Goal: Information Seeking & Learning: Learn about a topic

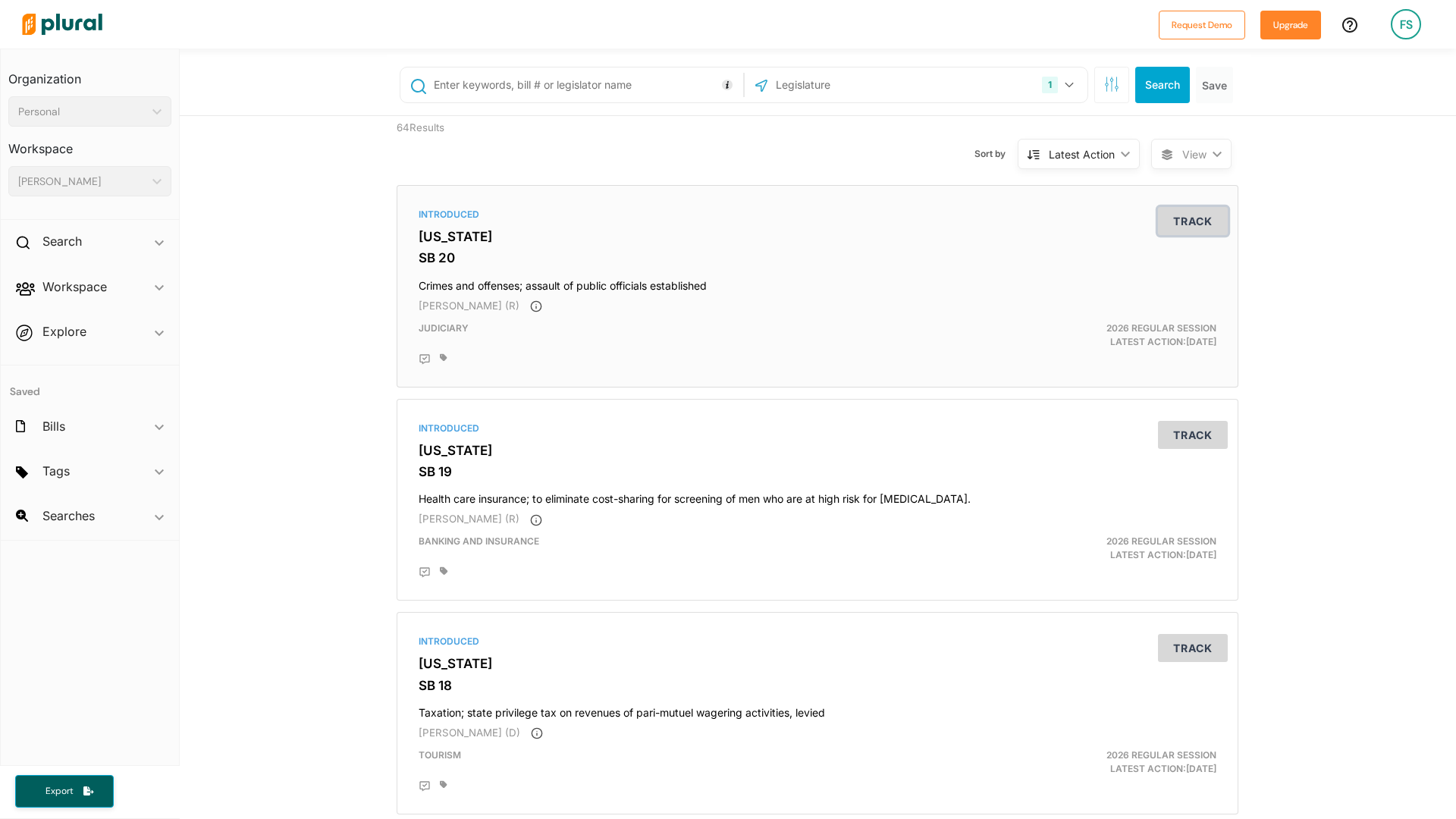
click at [1187, 222] on button "Track" at bounding box center [1193, 221] width 70 height 28
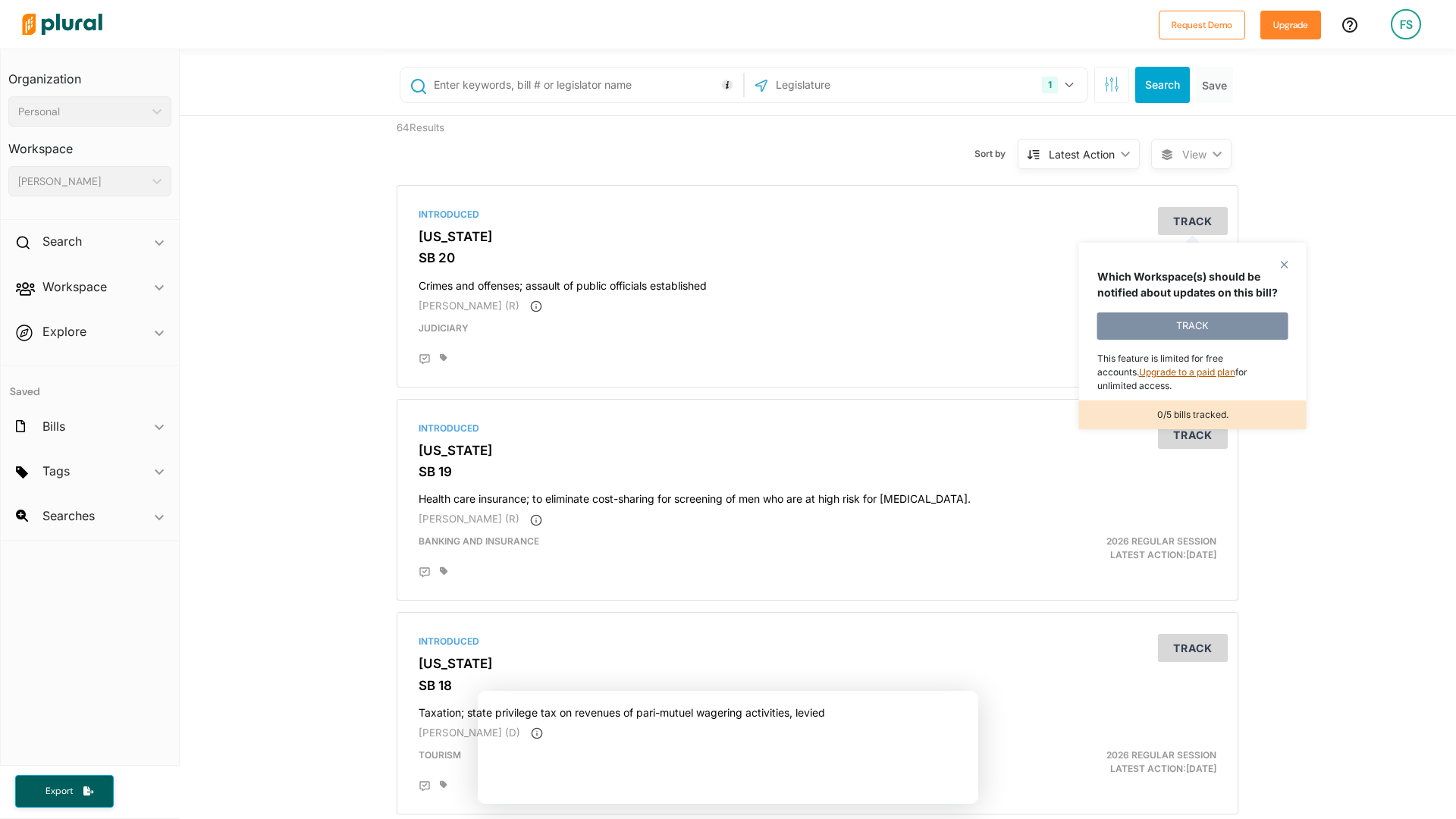
click at [1151, 373] on link "Upgrade to a paid plan" at bounding box center [1187, 371] width 97 height 11
click at [847, 257] on h3 "SB 20" at bounding box center [818, 257] width 798 height 15
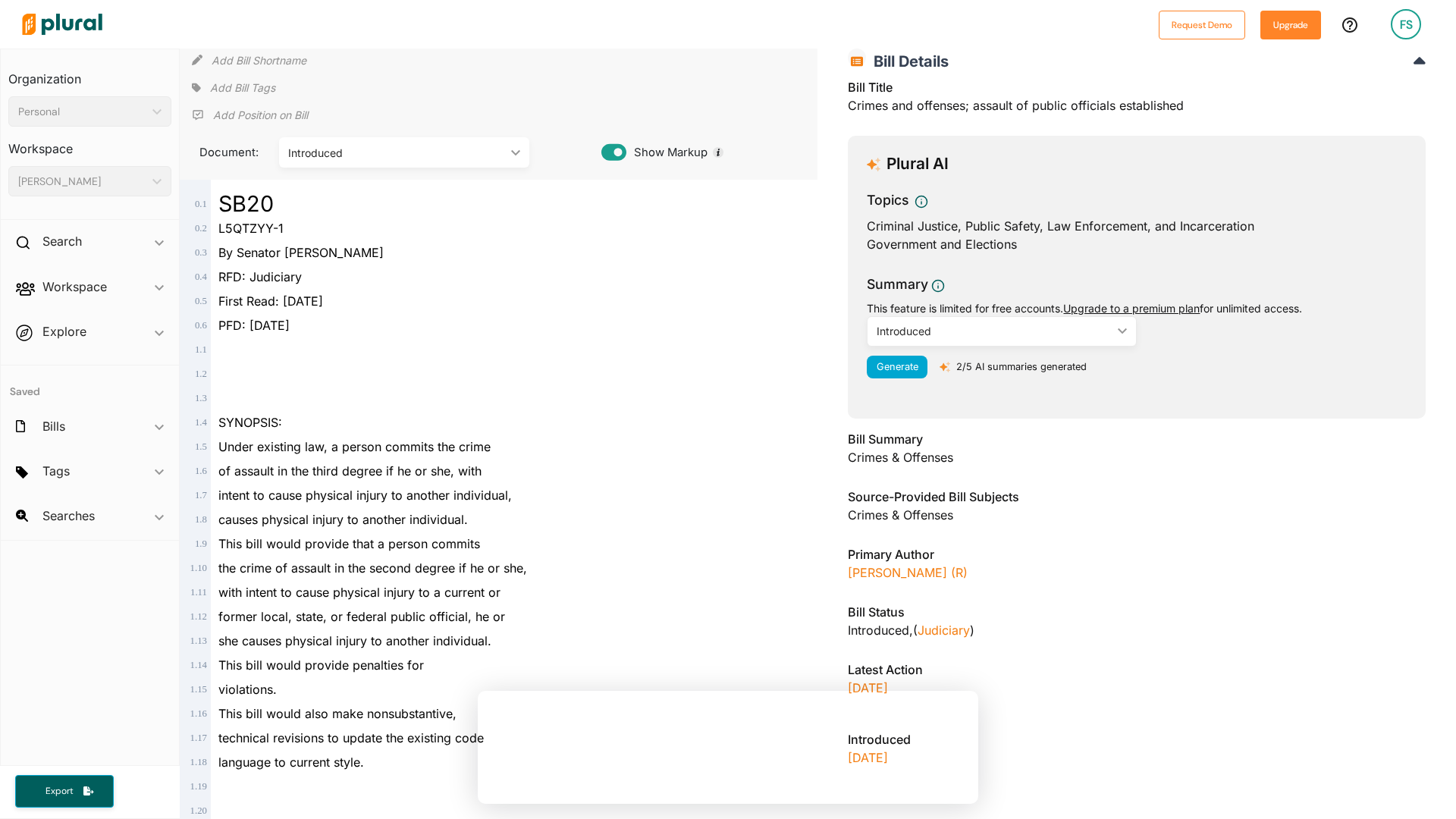
scroll to position [84, 0]
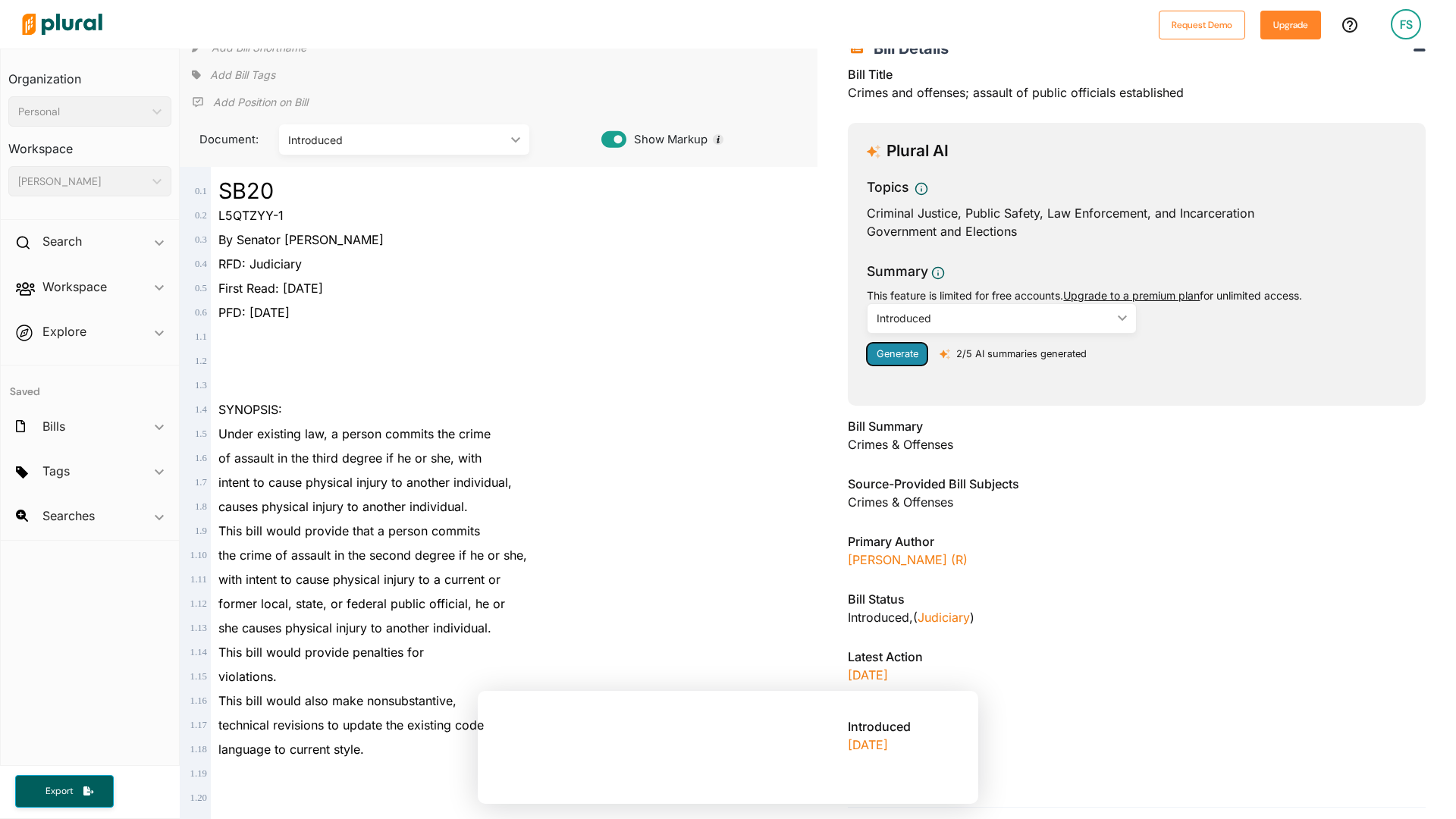
click at [899, 355] on span "Generate" at bounding box center [898, 353] width 42 height 11
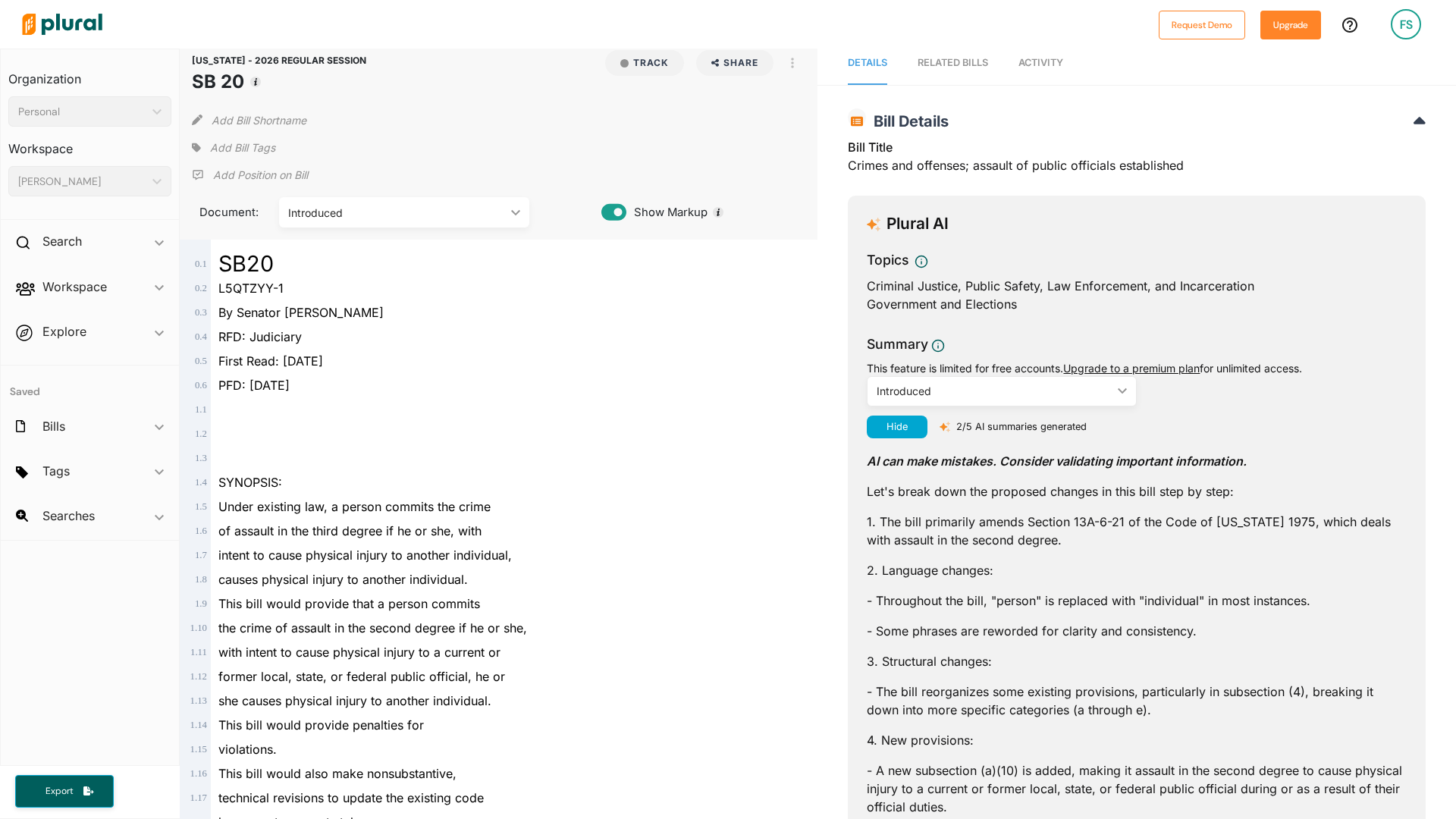
scroll to position [0, 0]
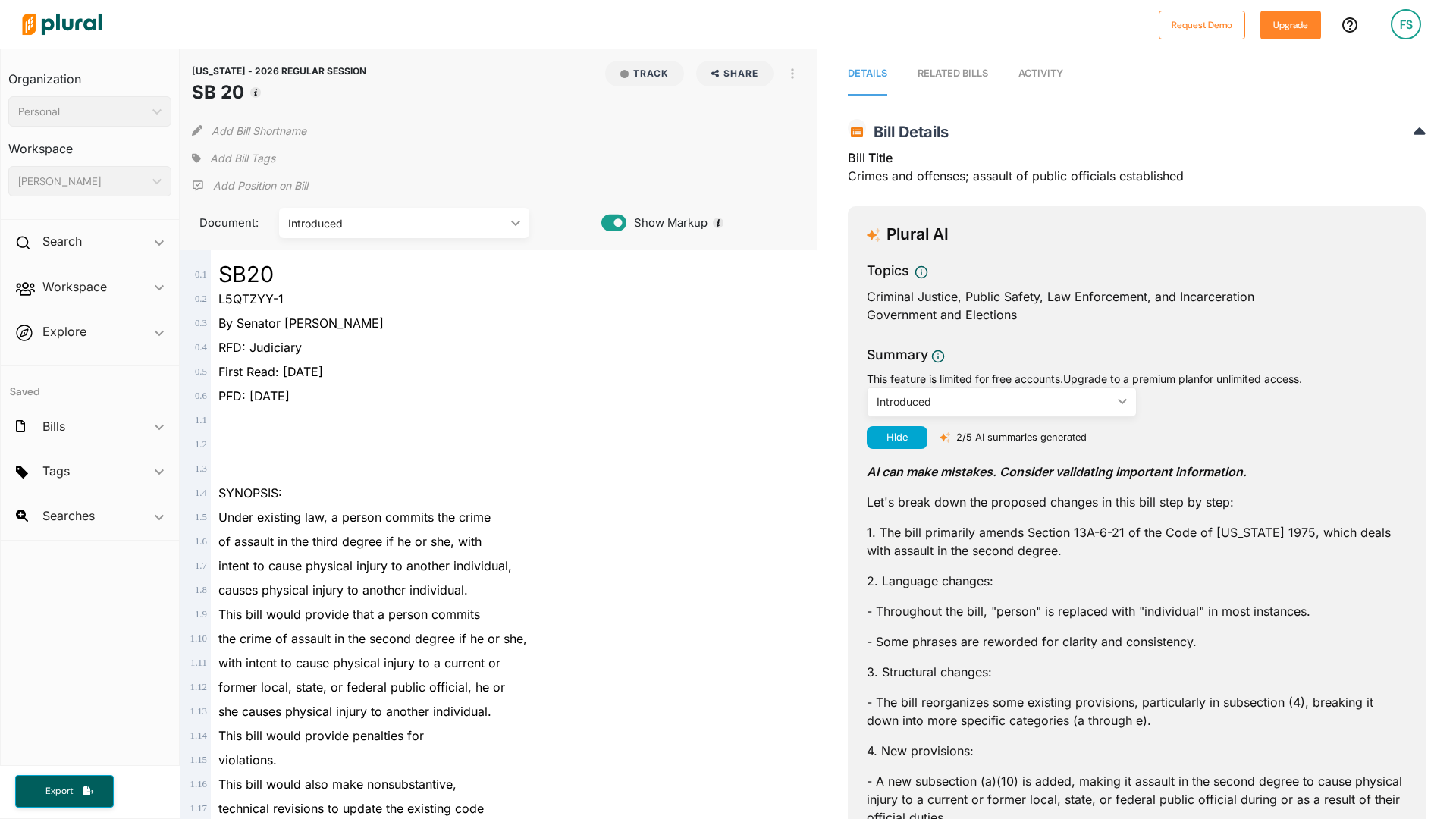
click at [151, 475] on span "Tags ic_keyboard_arrow_down No tags" at bounding box center [90, 474] width 178 height 41
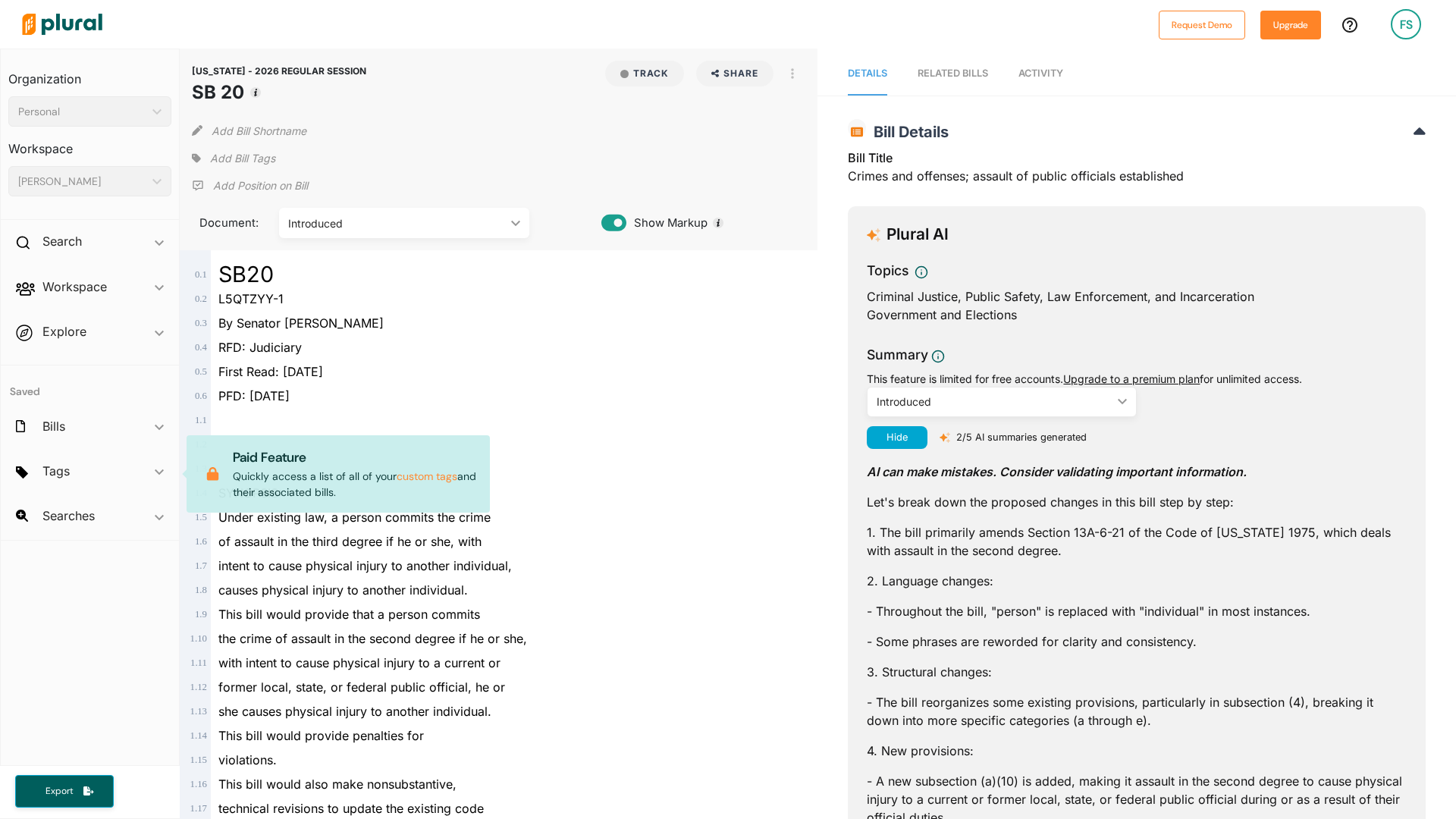
click at [598, 479] on div at bounding box center [506, 469] width 590 height 24
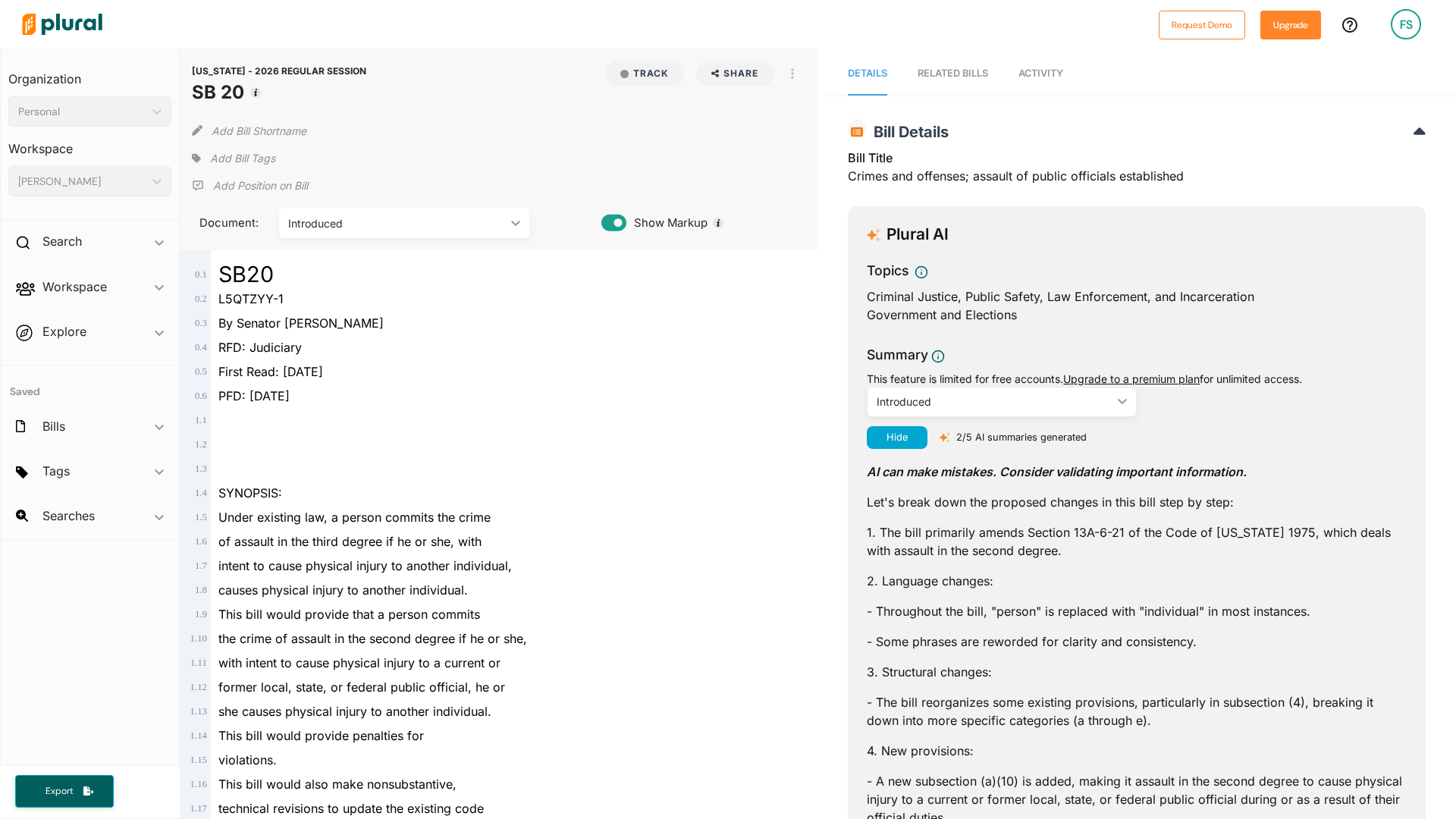
click at [107, 452] on div "Saved Bills ic_keyboard_arrow_down No tracked bills Tags ic_keyboard_arrow_down…" at bounding box center [90, 453] width 178 height 175
click at [98, 470] on span "Tags ic_keyboard_arrow_down No tags" at bounding box center [90, 474] width 178 height 41
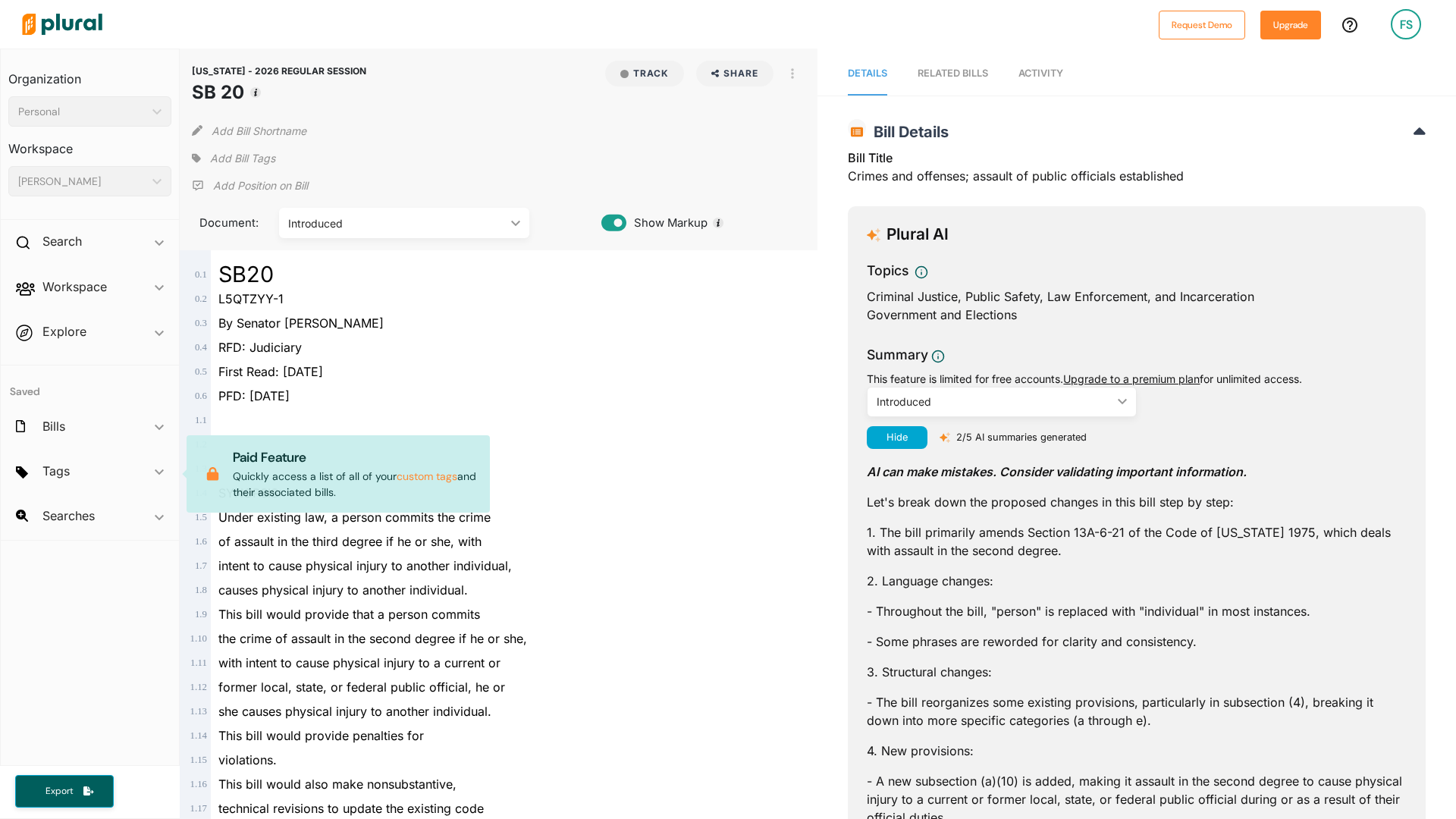
click at [111, 516] on span "Searches ic_keyboard_arrow_down No saved searches" at bounding box center [90, 518] width 178 height 41
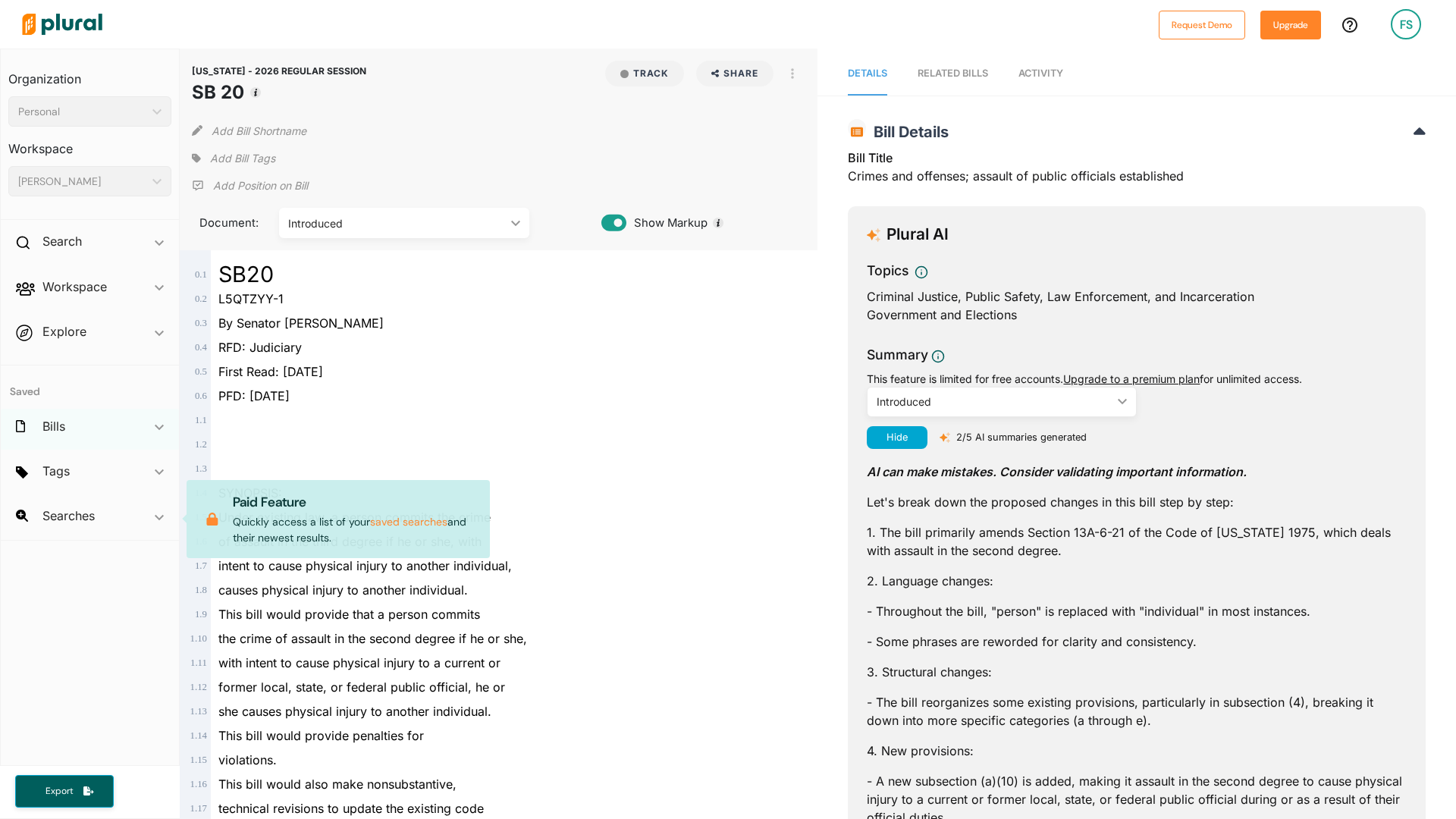
click at [98, 418] on div "Bills ic_keyboard_arrow_down" at bounding box center [90, 429] width 178 height 41
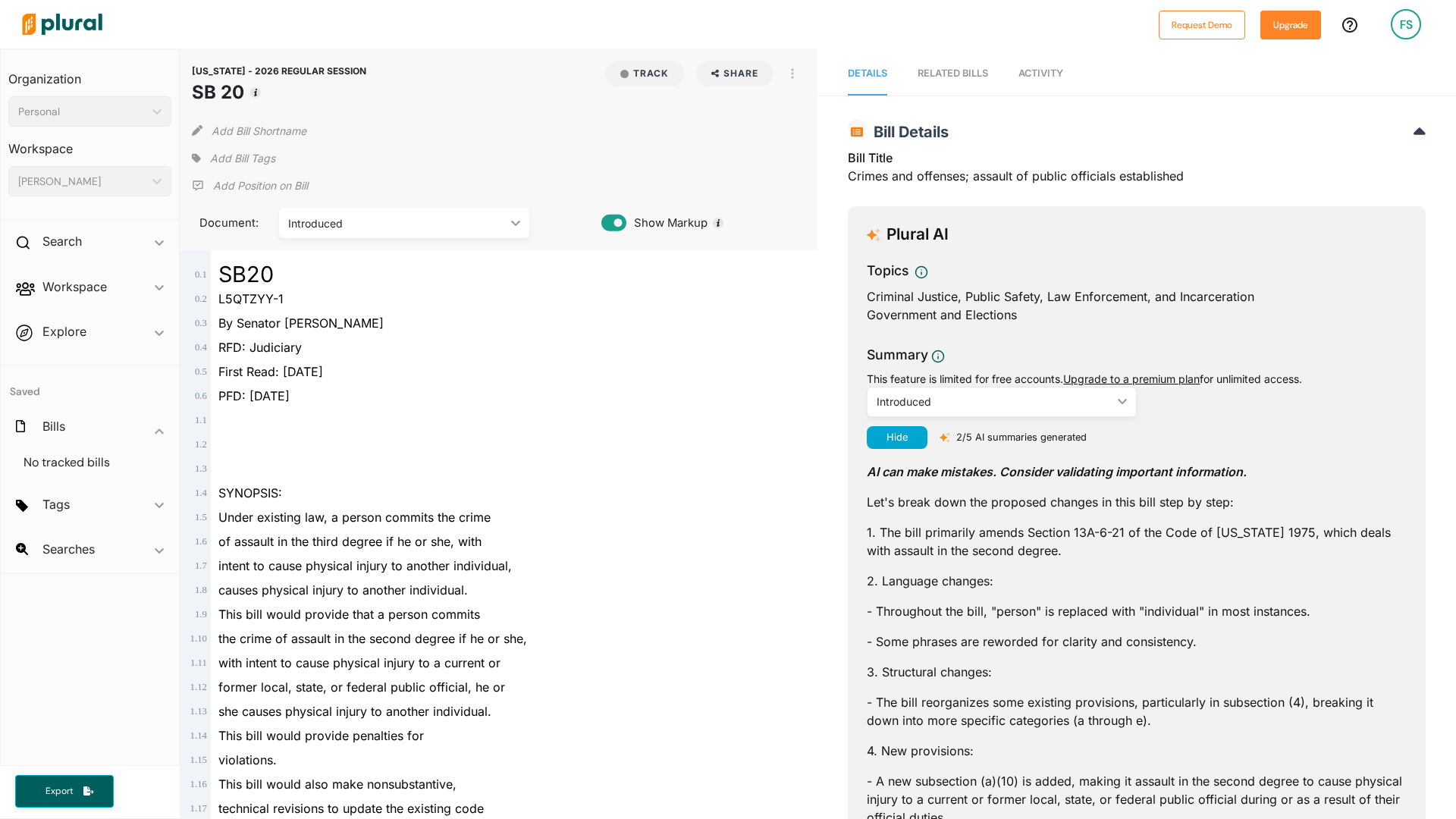
click at [89, 331] on span "Explore ic_keyboard_arrow_down Overview" at bounding box center [90, 333] width 178 height 41
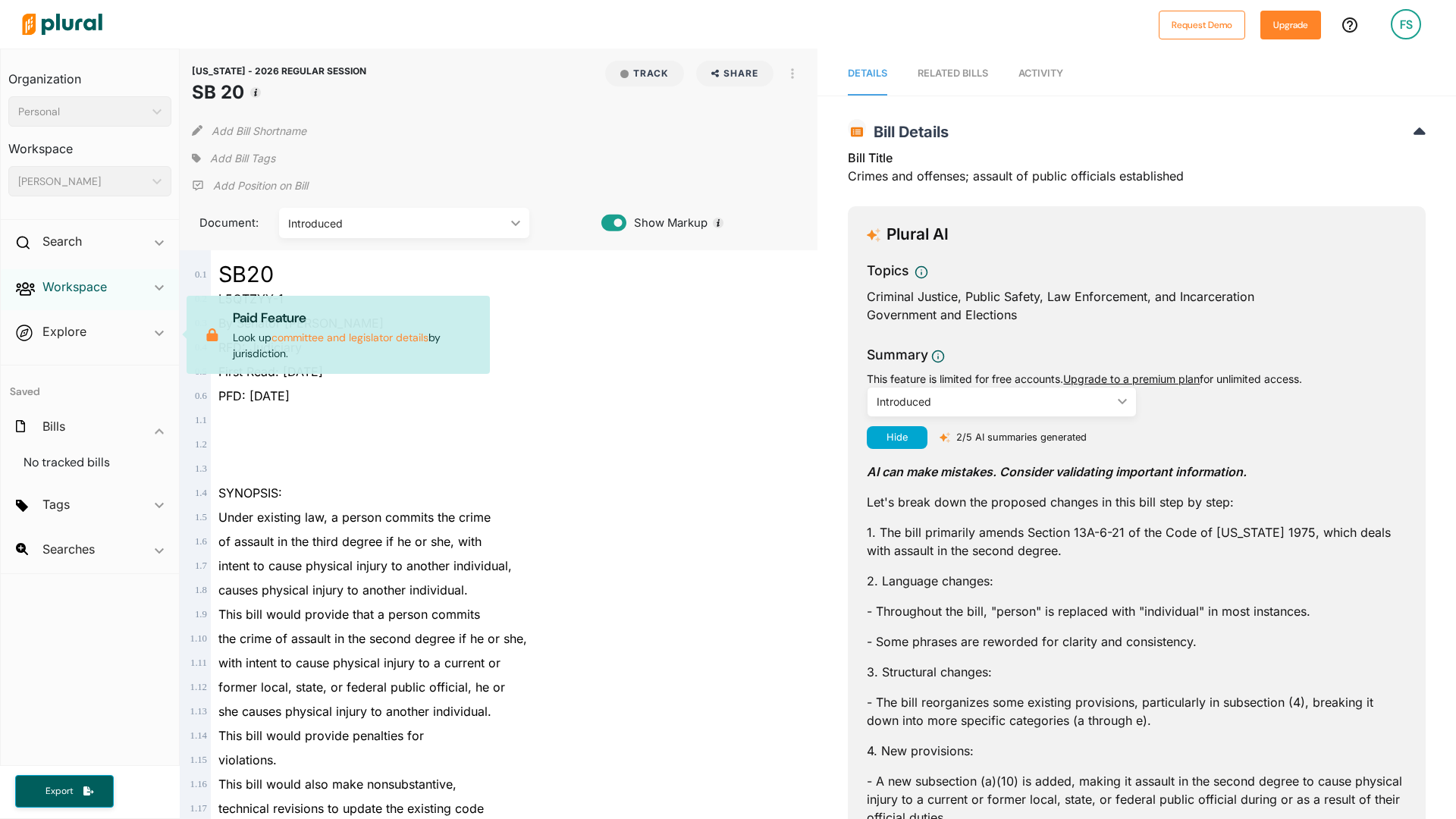
click at [94, 292] on h2 "Workspace" at bounding box center [75, 287] width 65 height 17
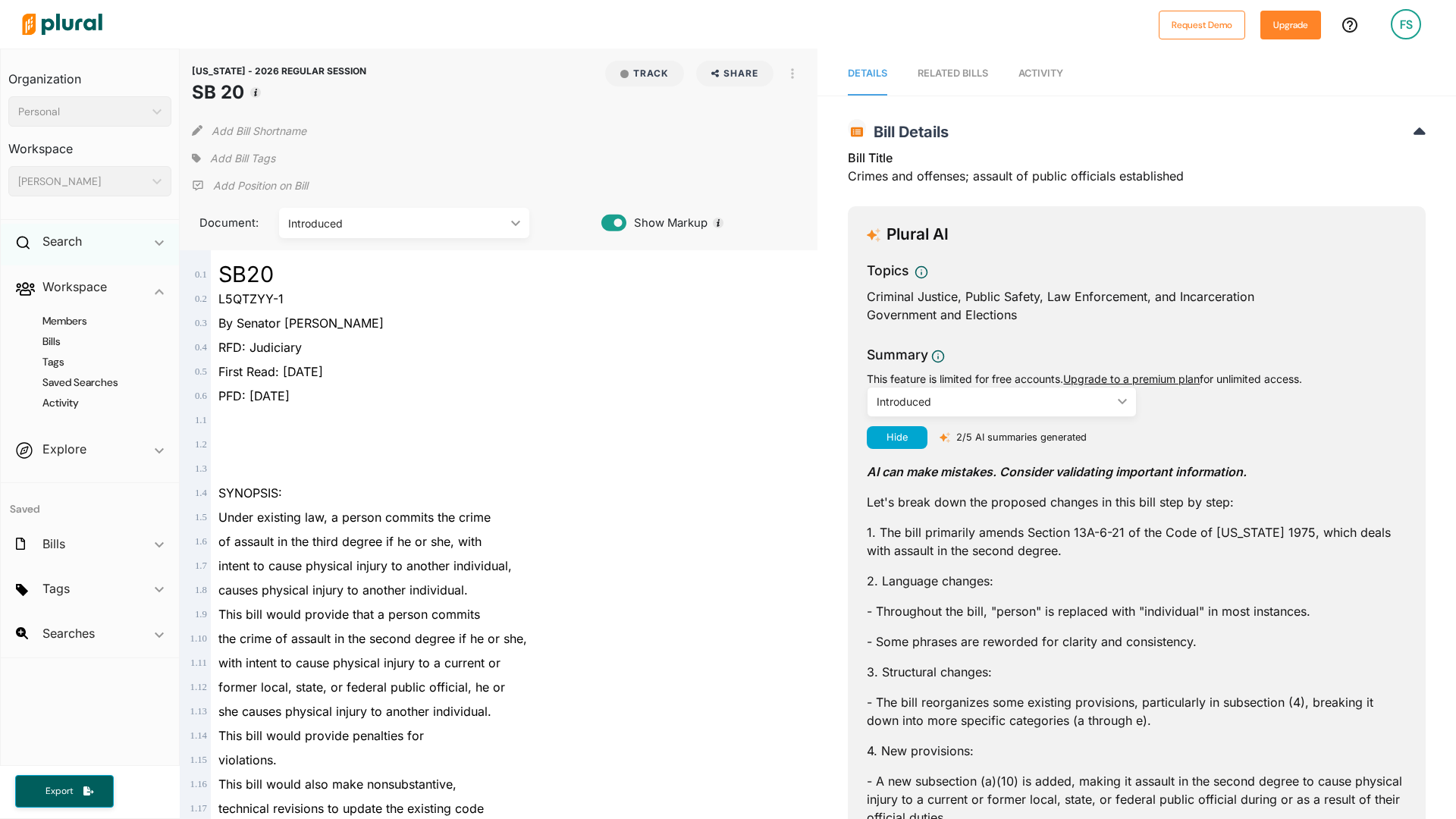
click at [98, 246] on div "Search ic_keyboard_arrow_down" at bounding box center [90, 244] width 178 height 41
click at [729, 85] on button "Share" at bounding box center [735, 74] width 78 height 26
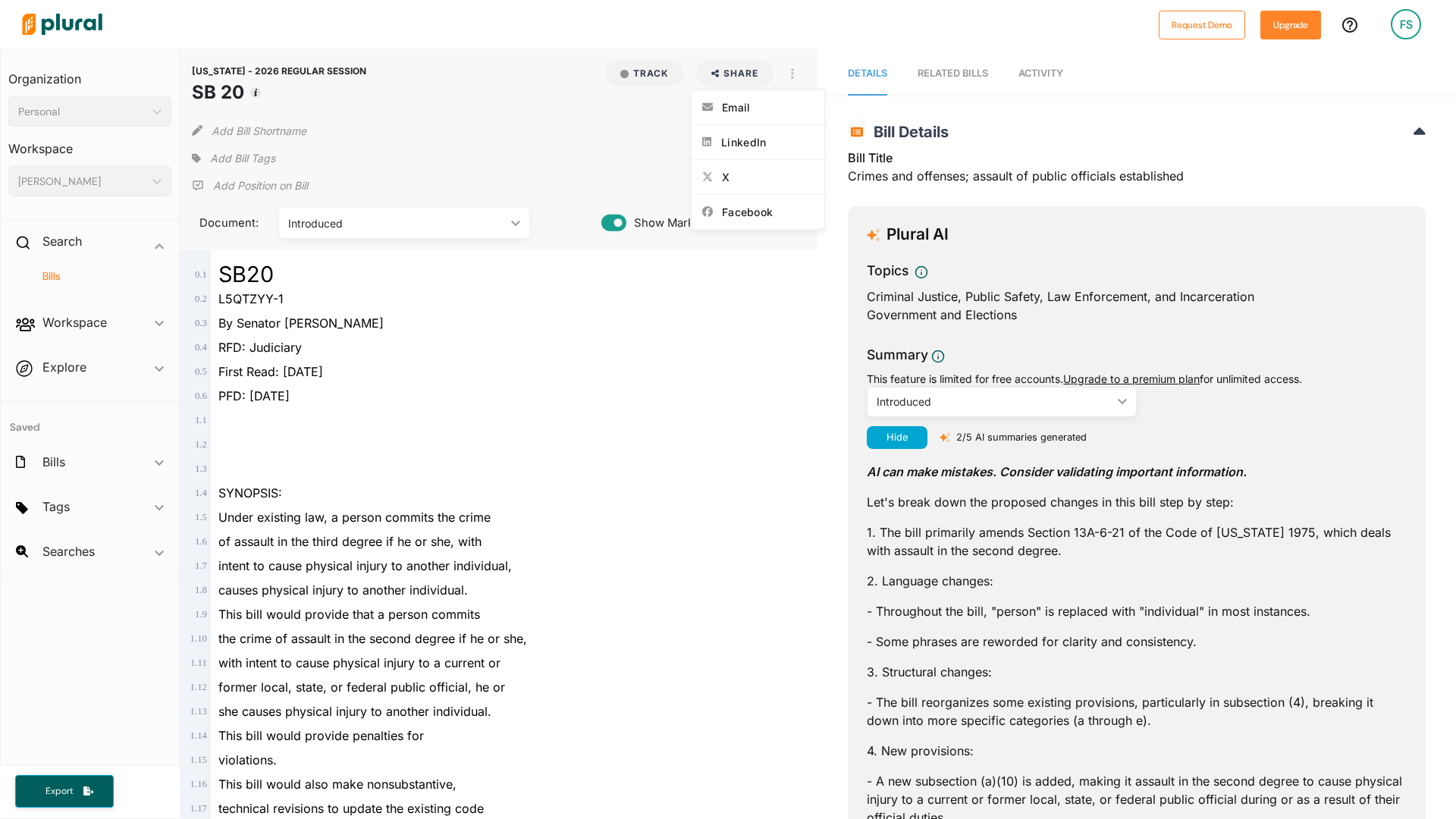
click at [629, 122] on div "Add Bill Shortname" at bounding box center [499, 127] width 614 height 30
click at [257, 157] on span "Add Bill Tags" at bounding box center [243, 158] width 66 height 15
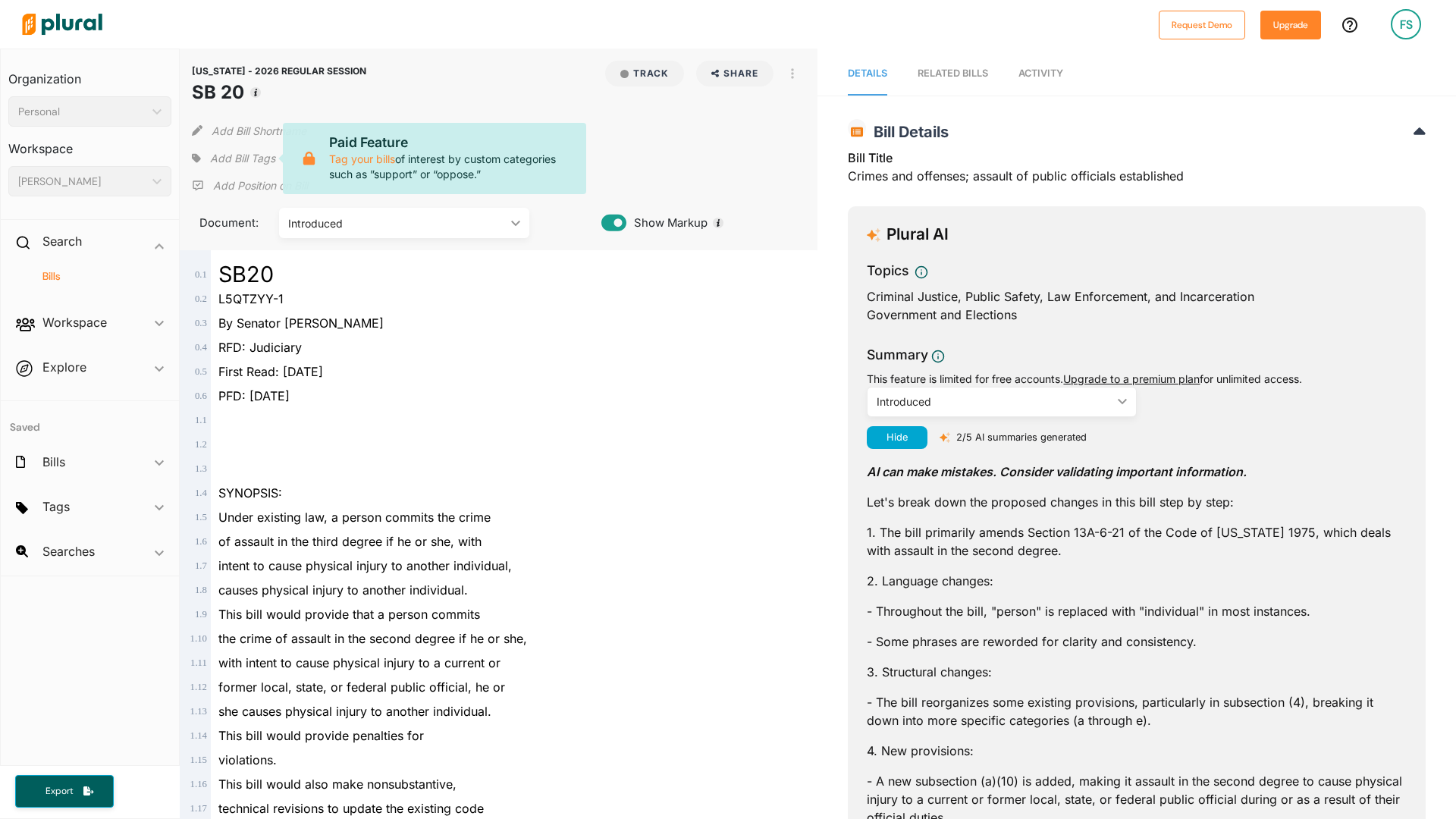
click at [246, 189] on p "Add Position on Bill" at bounding box center [260, 185] width 95 height 15
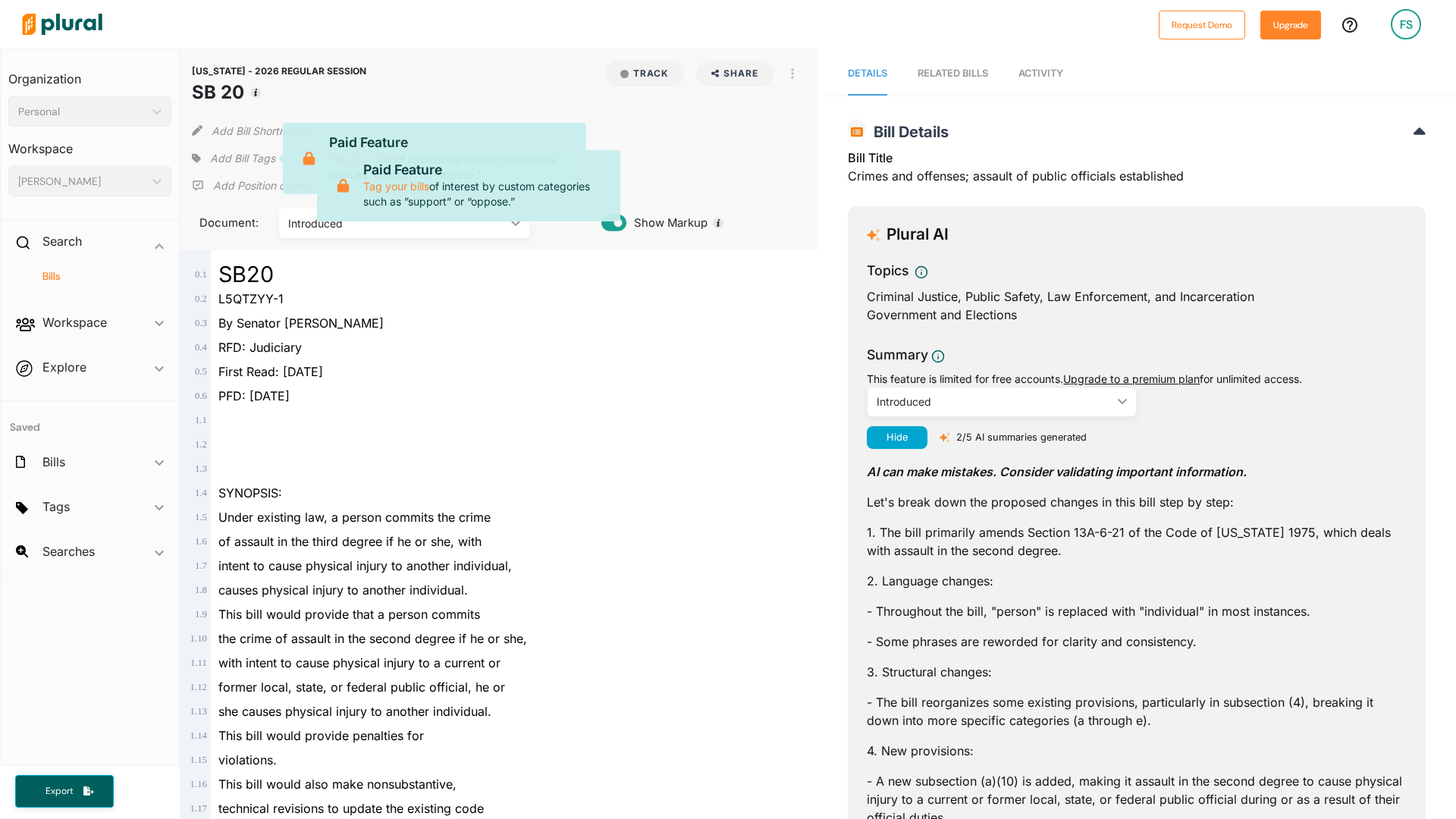
click at [244, 132] on button "Add Bill Shortname" at bounding box center [259, 130] width 95 height 24
